Goal: Information Seeking & Learning: Learn about a topic

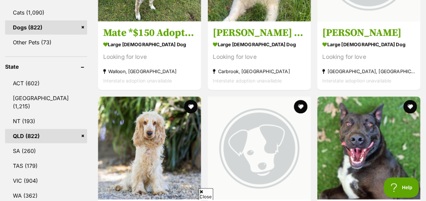
scroll to position [365, 0]
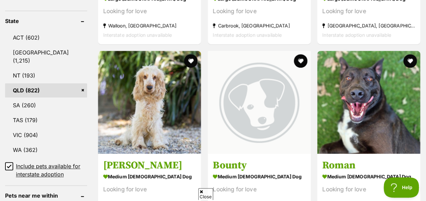
click at [191, 54] on button "favourite" at bounding box center [191, 61] width 14 height 14
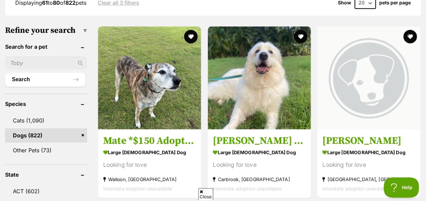
scroll to position [211, 0]
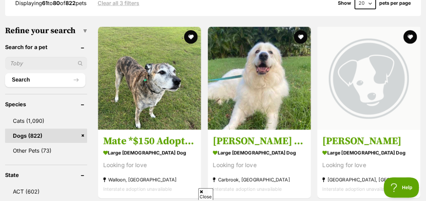
click at [300, 30] on button "favourite" at bounding box center [301, 37] width 14 height 14
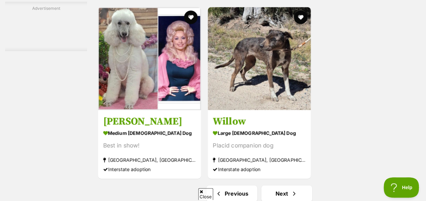
scroll to position [1494, 0]
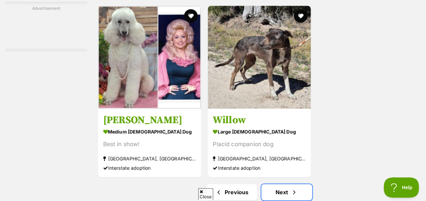
click at [280, 184] on link "Next" at bounding box center [286, 192] width 51 height 16
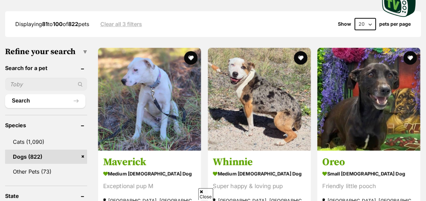
scroll to position [190, 0]
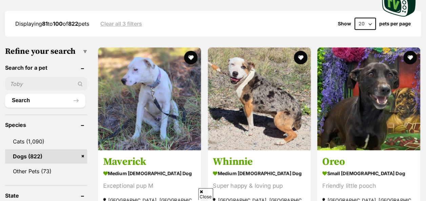
click at [297, 51] on button "favourite" at bounding box center [301, 58] width 14 height 14
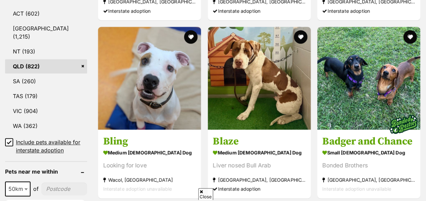
scroll to position [392, 0]
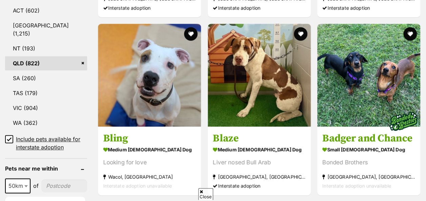
click at [409, 27] on button "favourite" at bounding box center [410, 34] width 14 height 14
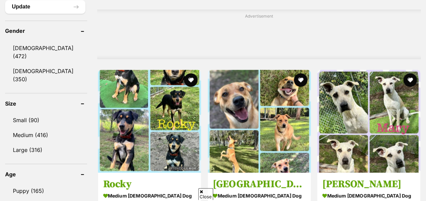
scroll to position [597, 0]
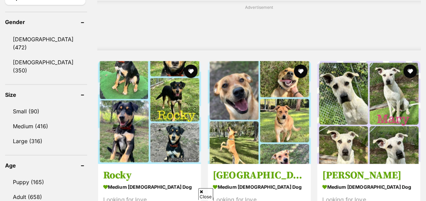
click at [300, 64] on button "favourite" at bounding box center [301, 71] width 14 height 14
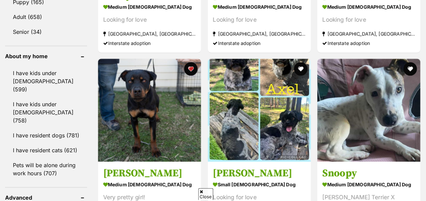
scroll to position [779, 0]
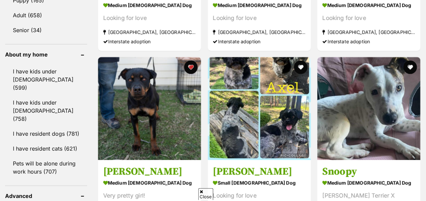
click at [300, 61] on button "favourite" at bounding box center [301, 68] width 14 height 14
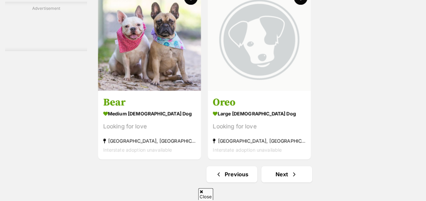
scroll to position [1513, 0]
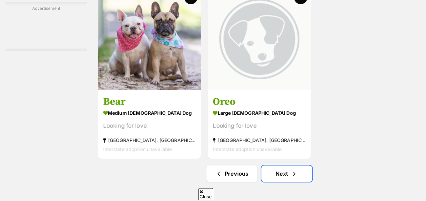
click at [293, 166] on link "Next" at bounding box center [286, 174] width 51 height 16
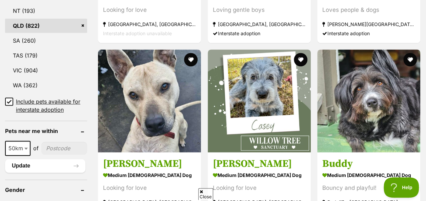
scroll to position [435, 0]
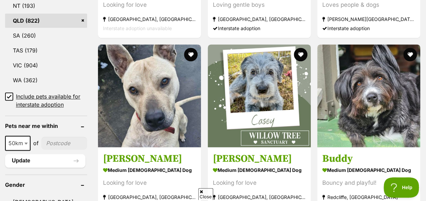
click at [301, 48] on button "favourite" at bounding box center [301, 55] width 14 height 14
click at [286, 82] on img at bounding box center [259, 95] width 103 height 103
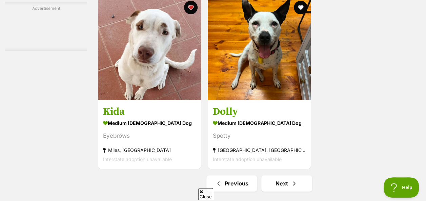
scroll to position [1567, 0]
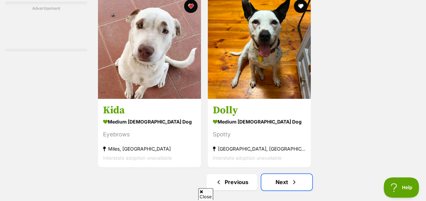
click at [297, 174] on link "Next" at bounding box center [286, 182] width 51 height 16
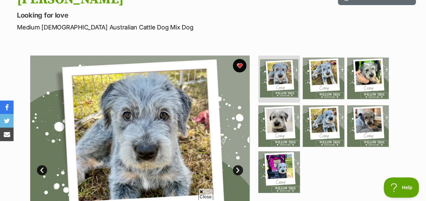
click at [323, 73] on img at bounding box center [323, 79] width 42 height 42
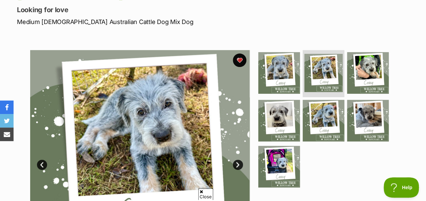
scroll to position [71, 0]
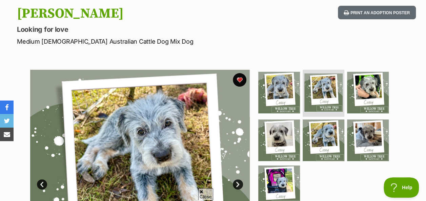
click at [278, 131] on img at bounding box center [279, 141] width 42 height 42
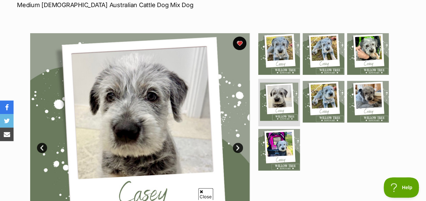
scroll to position [116, 0]
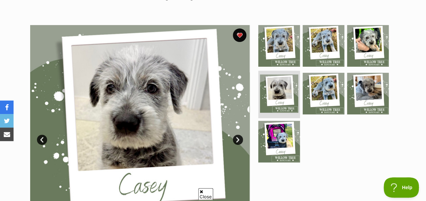
click at [314, 93] on img at bounding box center [323, 94] width 42 height 42
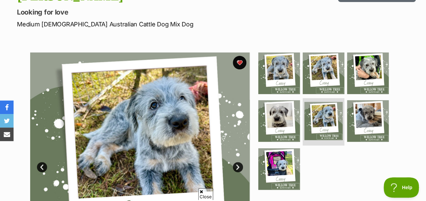
scroll to position [88, 0]
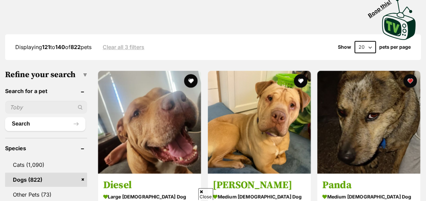
scroll to position [167, 0]
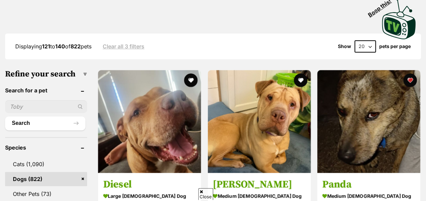
click at [298, 73] on button "favourite" at bounding box center [301, 80] width 14 height 14
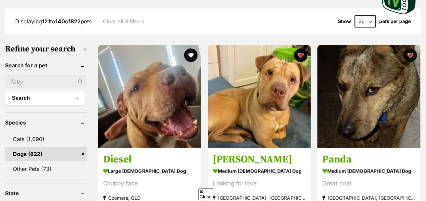
scroll to position [193, 0]
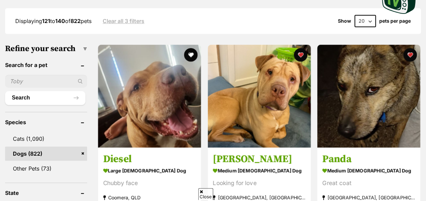
click at [248, 84] on img at bounding box center [259, 96] width 103 height 103
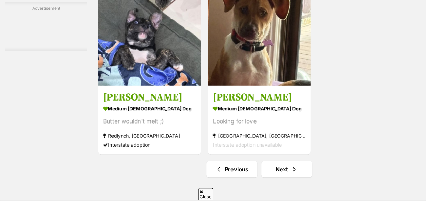
scroll to position [1519, 0]
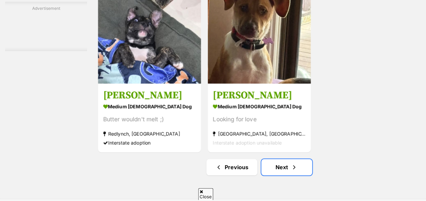
click at [292, 163] on span "Next page" at bounding box center [294, 167] width 7 height 8
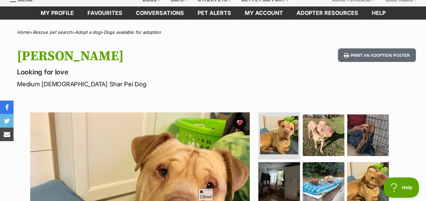
click at [315, 134] on img at bounding box center [323, 135] width 42 height 42
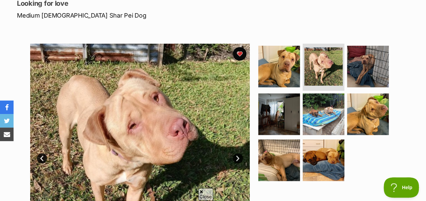
scroll to position [98, 0]
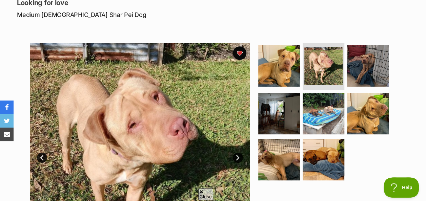
click at [371, 68] on img at bounding box center [368, 66] width 42 height 42
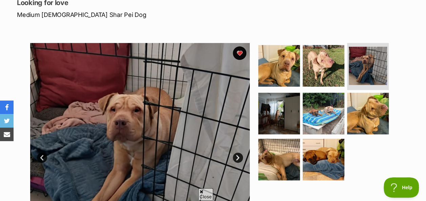
click at [278, 110] on img at bounding box center [279, 114] width 42 height 42
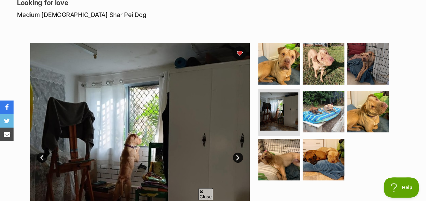
click at [335, 102] on img at bounding box center [323, 112] width 42 height 42
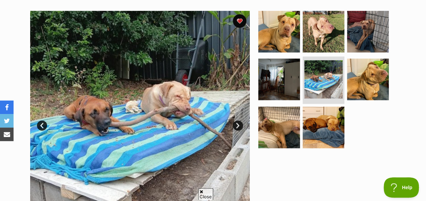
scroll to position [130, 0]
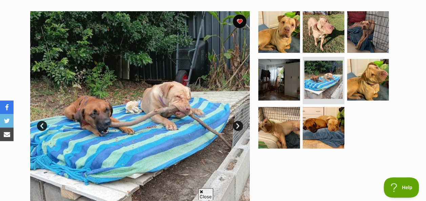
click at [376, 88] on img at bounding box center [368, 80] width 42 height 42
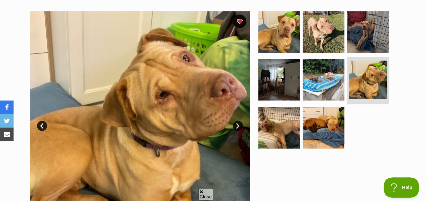
click at [283, 121] on img at bounding box center [279, 128] width 42 height 42
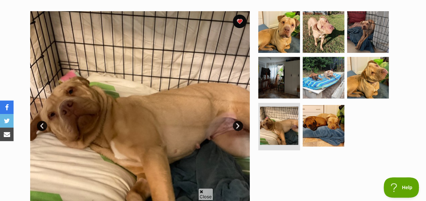
click at [325, 126] on img at bounding box center [323, 126] width 42 height 42
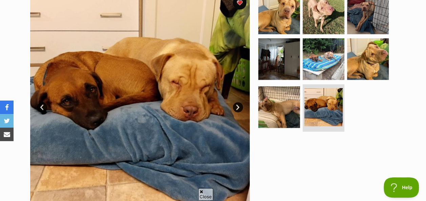
scroll to position [0, 0]
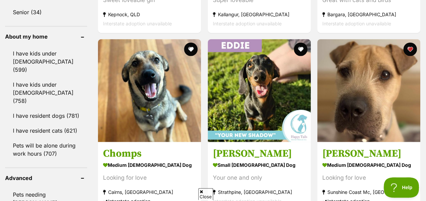
scroll to position [797, 0]
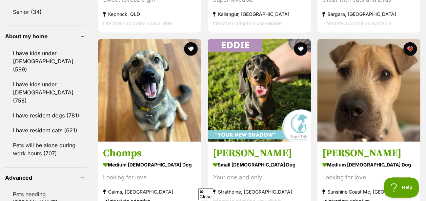
click at [375, 142] on link "Cindy medium female Dog Looking for love Sunshine Coast Mc, QLD Interstate adop…" at bounding box center [368, 176] width 103 height 69
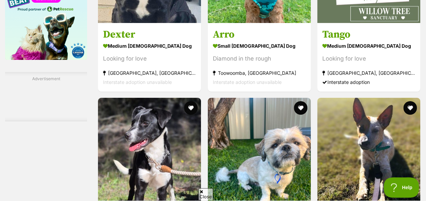
scroll to position [1217, 0]
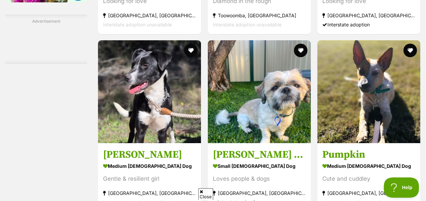
click at [246, 128] on article "Harry - 2 Year Old Maltese X Shih Tzu small male Dog Loves people & dogs Broadm…" at bounding box center [259, 126] width 104 height 173
click at [249, 72] on img at bounding box center [259, 91] width 103 height 103
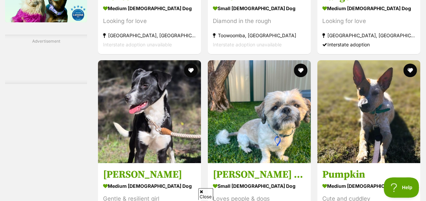
scroll to position [1197, 0]
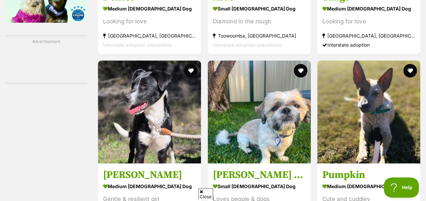
click at [302, 64] on button "favourite" at bounding box center [301, 71] width 14 height 14
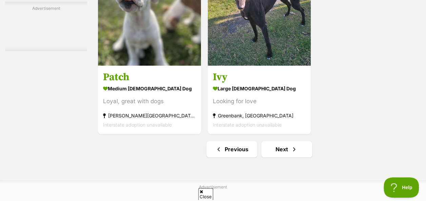
scroll to position [1539, 0]
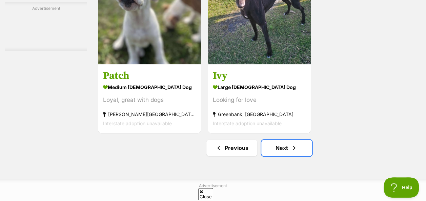
click at [276, 140] on link "Next" at bounding box center [286, 148] width 51 height 16
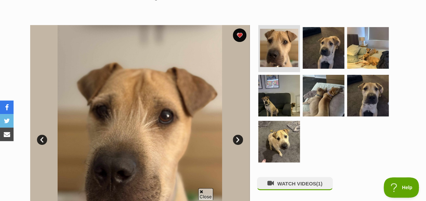
scroll to position [117, 0]
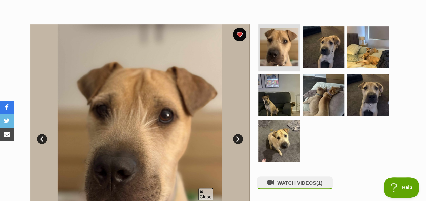
click at [324, 29] on img at bounding box center [323, 47] width 42 height 42
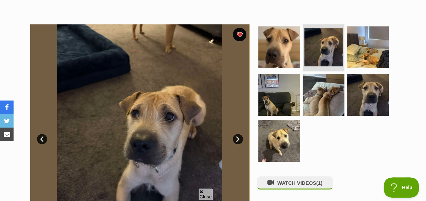
click at [359, 57] on img at bounding box center [368, 47] width 42 height 42
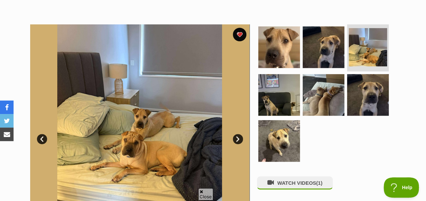
click at [280, 104] on img at bounding box center [279, 95] width 42 height 42
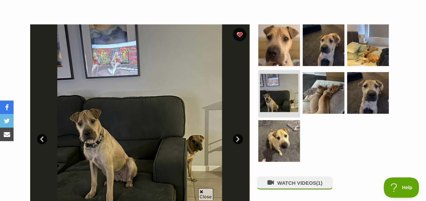
click at [315, 98] on img at bounding box center [323, 93] width 42 height 42
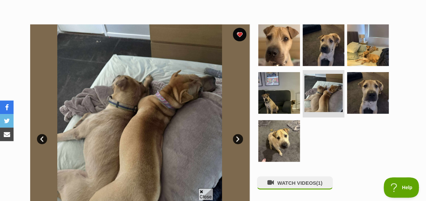
click at [369, 95] on img at bounding box center [368, 93] width 42 height 42
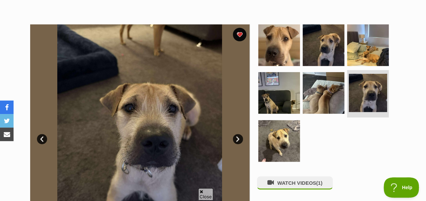
click at [272, 147] on img at bounding box center [279, 141] width 42 height 42
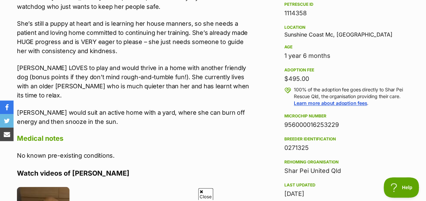
scroll to position [433, 0]
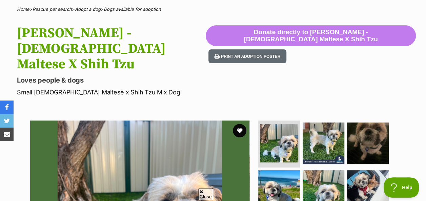
click at [326, 127] on img at bounding box center [323, 144] width 42 height 42
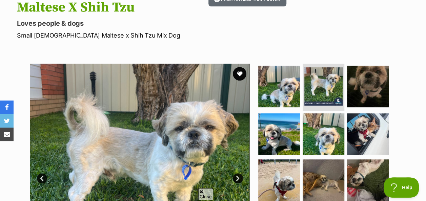
scroll to position [112, 0]
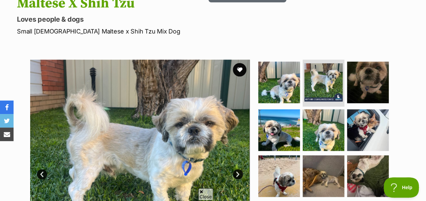
click at [368, 63] on img at bounding box center [368, 83] width 42 height 42
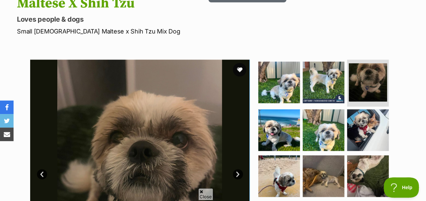
click at [288, 112] on img at bounding box center [279, 130] width 42 height 42
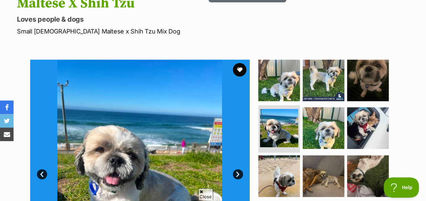
click at [321, 116] on img at bounding box center [323, 128] width 42 height 42
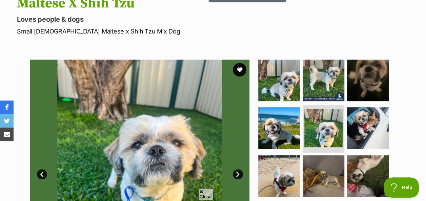
click at [371, 117] on img at bounding box center [368, 128] width 42 height 42
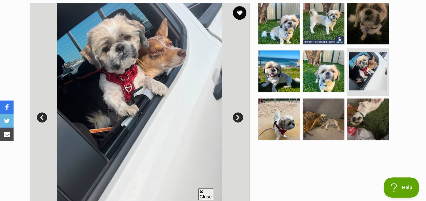
scroll to position [170, 0]
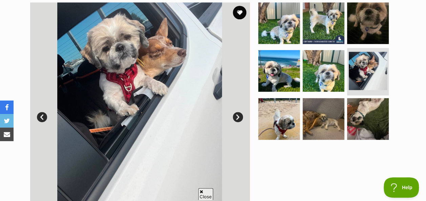
click at [286, 105] on img at bounding box center [279, 119] width 42 height 42
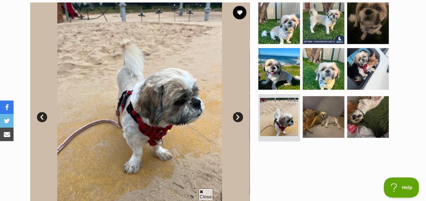
click at [325, 103] on img at bounding box center [323, 117] width 42 height 42
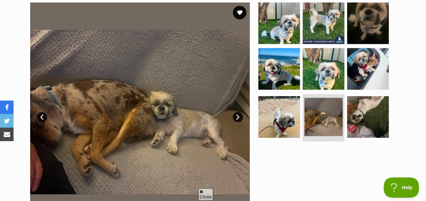
click at [373, 105] on img at bounding box center [368, 117] width 42 height 42
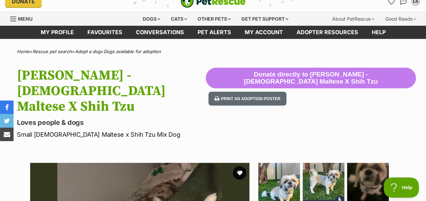
scroll to position [0, 0]
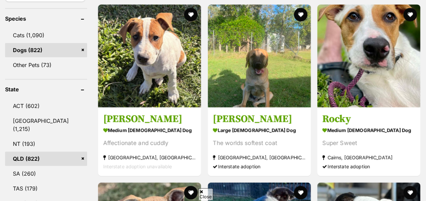
scroll to position [274, 0]
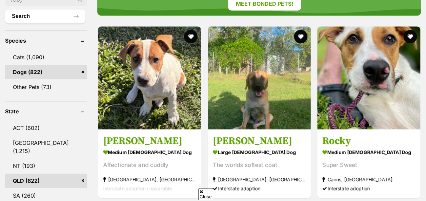
click at [299, 30] on button "favourite" at bounding box center [301, 37] width 14 height 14
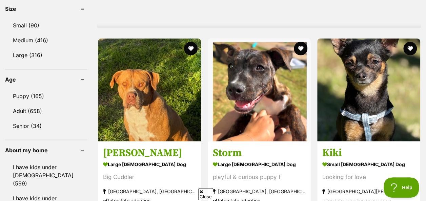
scroll to position [682, 0]
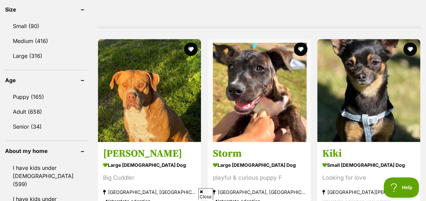
click at [387, 89] on img at bounding box center [368, 90] width 103 height 103
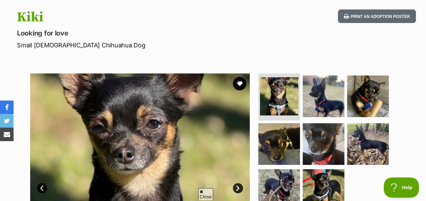
click at [325, 91] on img at bounding box center [323, 97] width 42 height 42
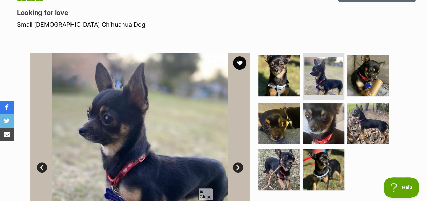
scroll to position [88, 0]
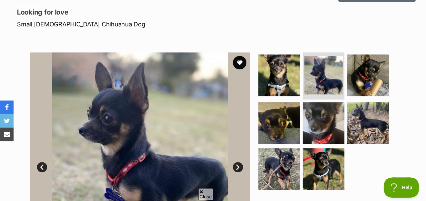
click at [378, 77] on img at bounding box center [368, 76] width 42 height 42
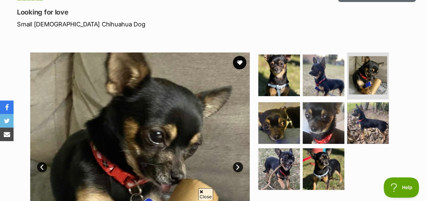
click at [288, 111] on img at bounding box center [279, 123] width 42 height 42
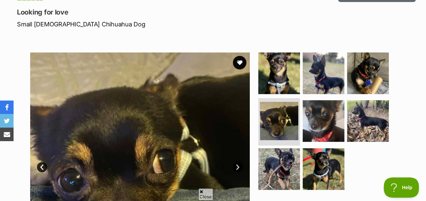
click at [314, 119] on img at bounding box center [323, 121] width 42 height 42
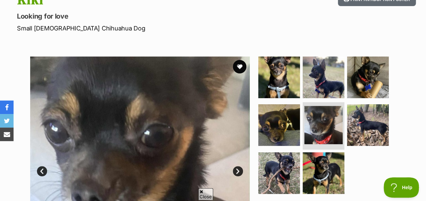
scroll to position [86, 0]
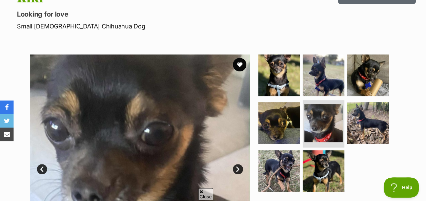
click at [277, 75] on img at bounding box center [279, 76] width 42 height 42
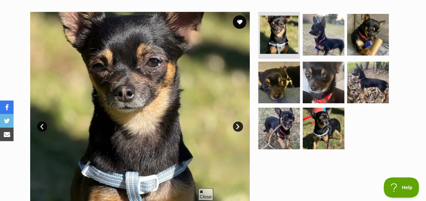
scroll to position [131, 0]
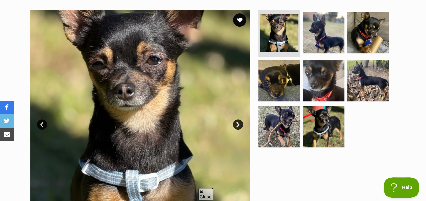
click at [331, 122] on img at bounding box center [323, 127] width 42 height 42
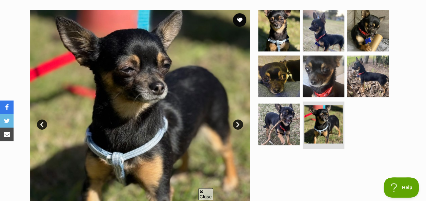
click at [302, 118] on li at bounding box center [323, 125] width 42 height 47
click at [287, 124] on img at bounding box center [279, 125] width 42 height 42
